Goal: Information Seeking & Learning: Learn about a topic

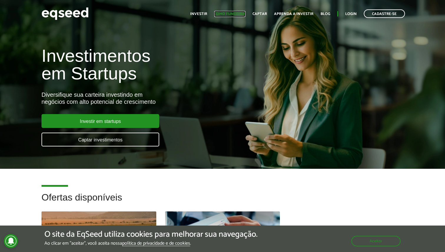
click at [226, 15] on link "Como funciona" at bounding box center [229, 14] width 31 height 4
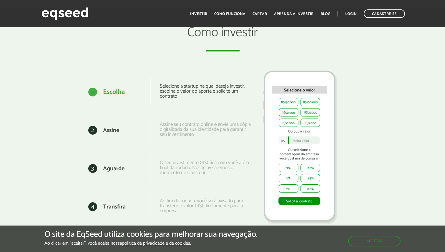
scroll to position [736, 0]
click at [265, 13] on link "Captar" at bounding box center [260, 14] width 14 height 4
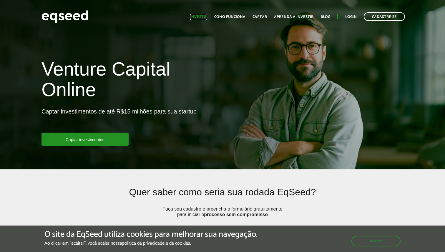
click at [203, 16] on link "Investir" at bounding box center [198, 17] width 17 height 4
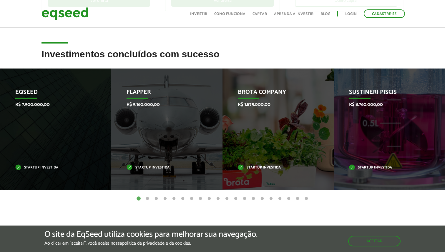
scroll to position [212, 0]
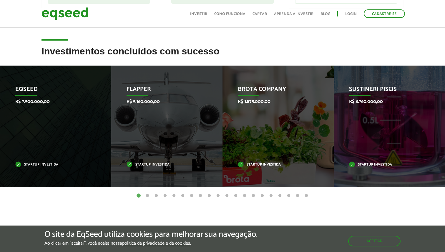
click at [148, 194] on button "2" at bounding box center [148, 196] width 6 height 6
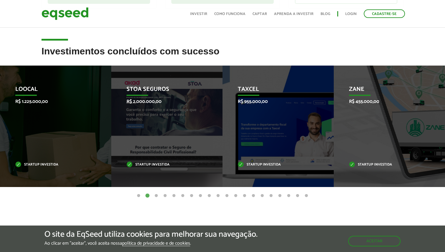
click at [154, 194] on button "3" at bounding box center [156, 196] width 6 height 6
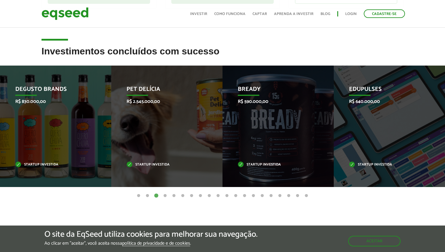
click at [164, 196] on button "4" at bounding box center [165, 196] width 6 height 6
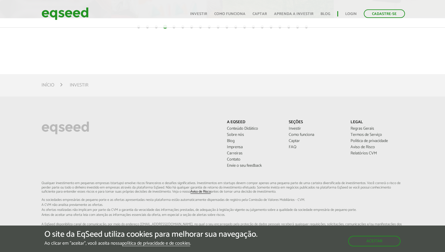
scroll to position [244, 0]
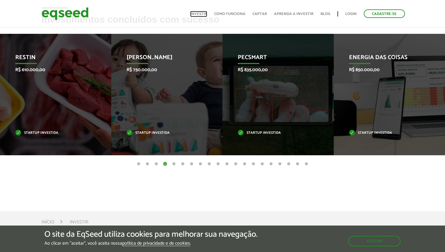
click at [206, 12] on link "Investir" at bounding box center [198, 14] width 17 height 4
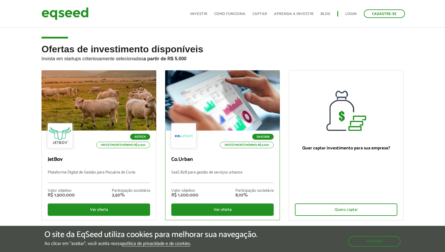
scroll to position [36, 0]
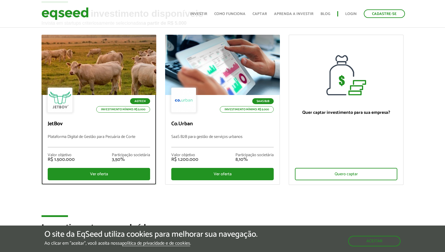
click at [139, 136] on p "Plataforma Digital de Gestão para Pecuária de Corte" at bounding box center [99, 141] width 102 height 13
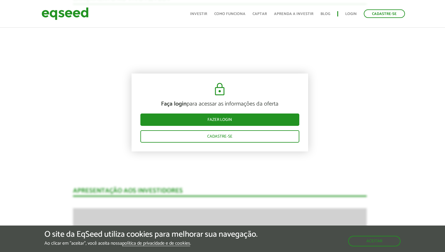
scroll to position [638, 3]
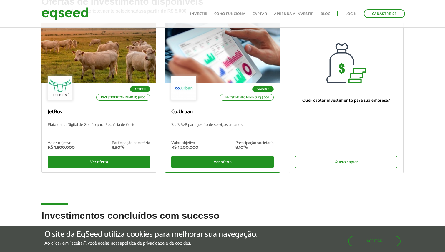
scroll to position [46, 0]
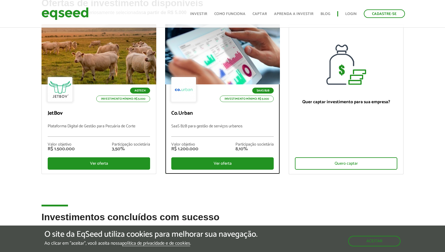
click at [210, 60] on div at bounding box center [223, 54] width 138 height 72
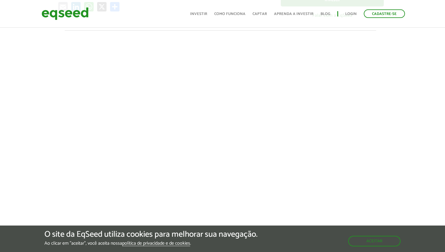
scroll to position [185, 2]
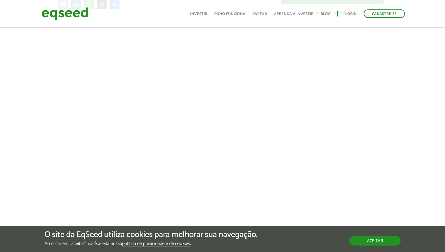
click at [360, 236] on button "Aceitar" at bounding box center [374, 240] width 51 height 9
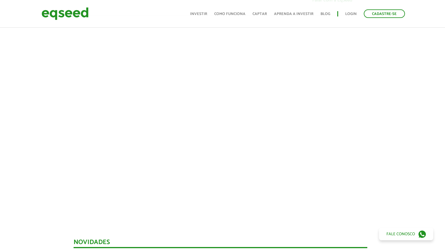
scroll to position [196, 2]
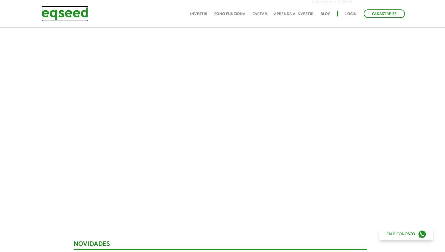
click at [84, 13] on img at bounding box center [65, 14] width 47 height 16
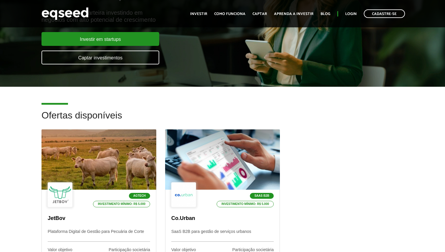
scroll to position [83, 0]
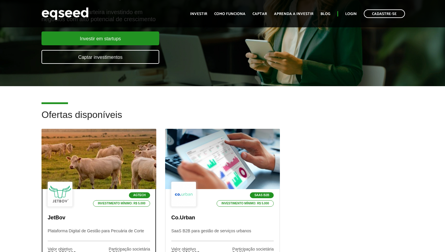
click at [103, 129] on div at bounding box center [99, 159] width 138 height 72
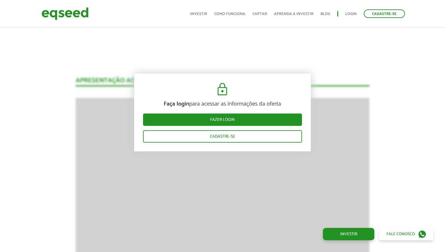
scroll to position [748, 0]
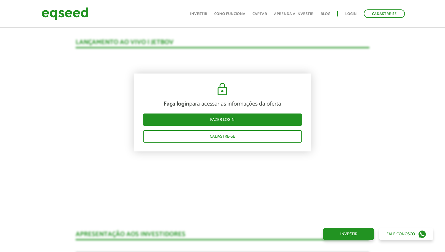
scroll to position [598, 0]
